Goal: Navigation & Orientation: Find specific page/section

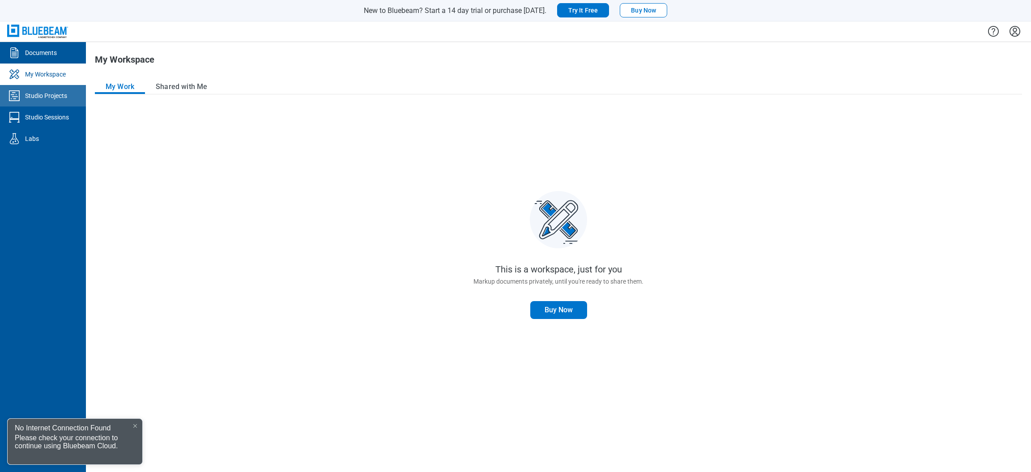
click at [57, 91] on link "Studio Projects" at bounding box center [43, 95] width 86 height 21
